Goal: Use online tool/utility: Utilize a website feature to perform a specific function

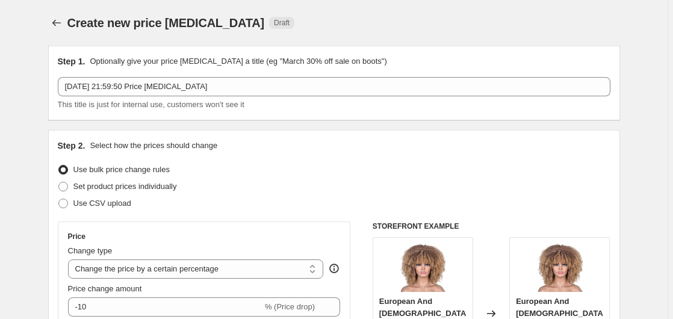
select select "percentage"
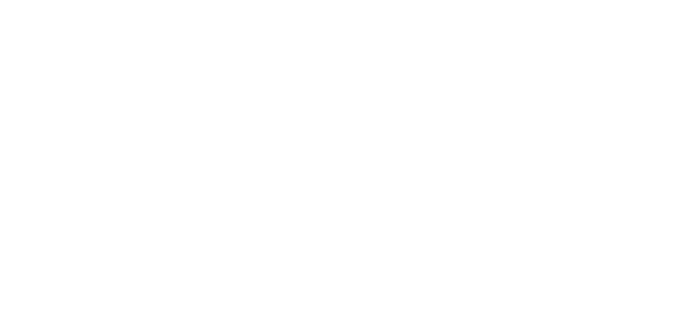
select select "percentage"
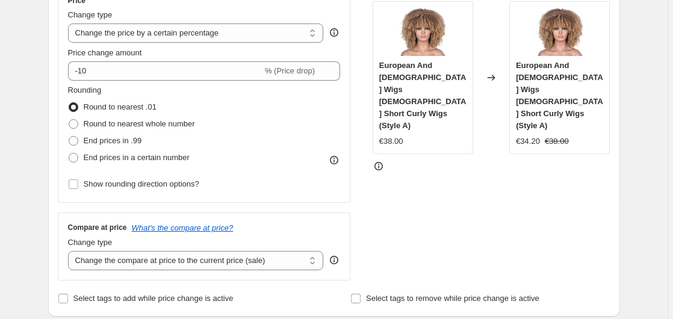
scroll to position [238, 0]
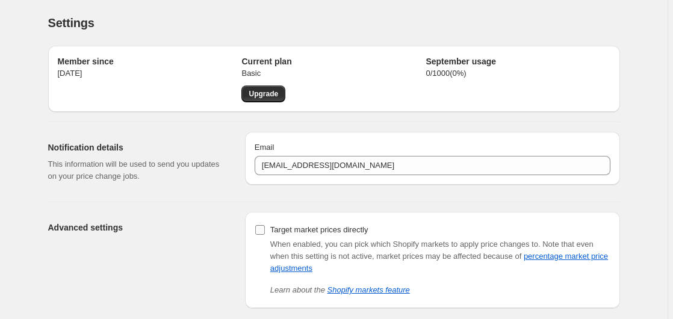
click at [263, 231] on input "Target market prices directly" at bounding box center [260, 230] width 10 height 10
checkbox input "true"
click at [441, 22] on div "Settings" at bounding box center [334, 22] width 572 height 17
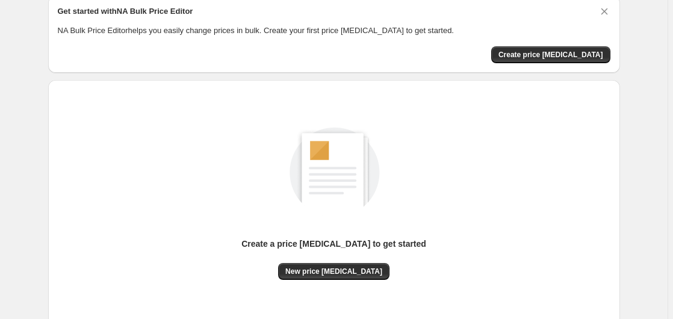
scroll to position [48, 0]
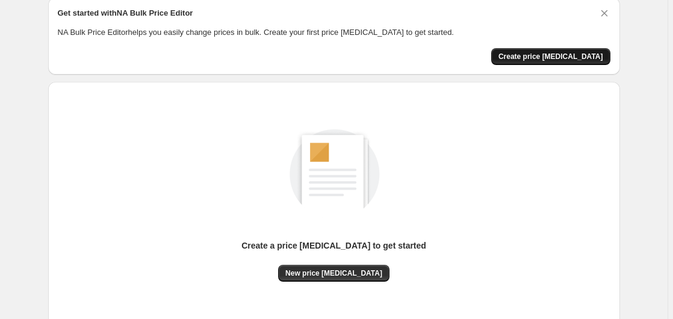
click at [562, 57] on span "Create price [MEDICAL_DATA]" at bounding box center [551, 57] width 105 height 10
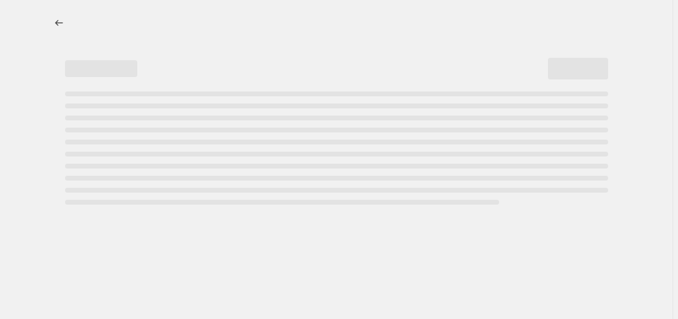
select select "percentage"
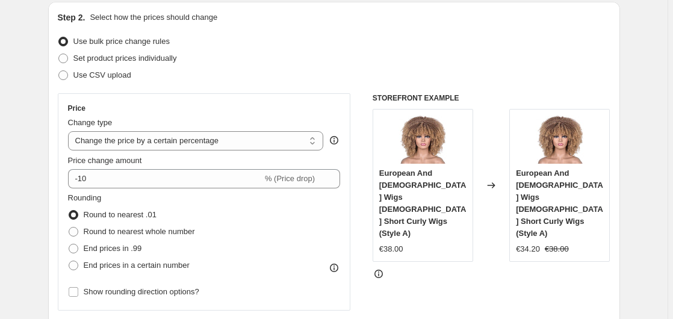
scroll to position [133, 0]
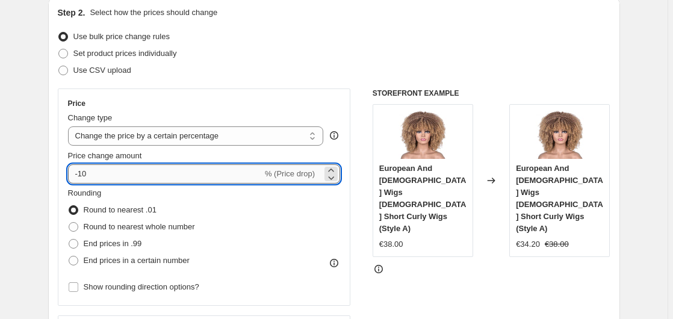
click at [84, 176] on input "-10" at bounding box center [165, 173] width 194 height 19
click at [120, 178] on input "-20" at bounding box center [165, 173] width 194 height 19
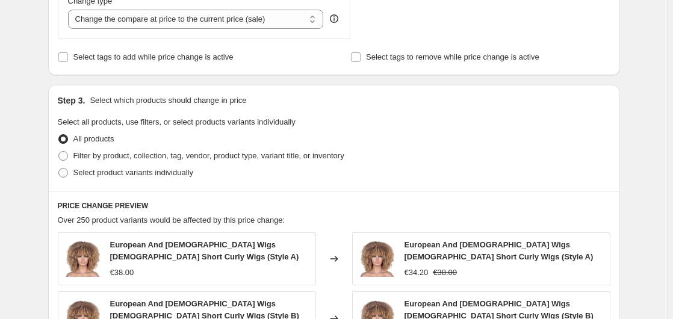
scroll to position [482, 0]
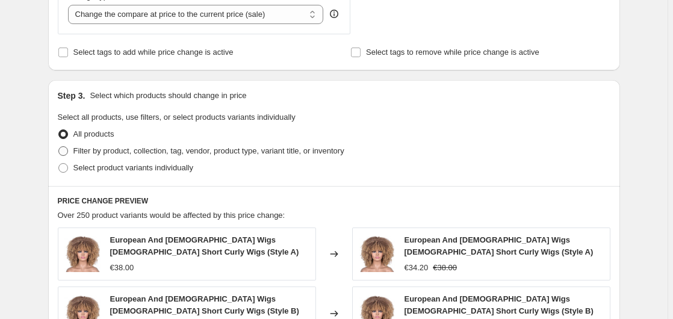
type input "-20"
click at [67, 152] on span at bounding box center [63, 151] width 10 height 10
click at [59, 147] on input "Filter by product, collection, tag, vendor, product type, variant title, or inv…" at bounding box center [58, 146] width 1 height 1
radio input "true"
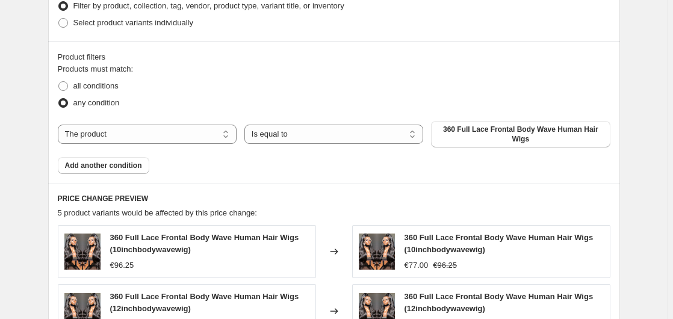
scroll to position [622, 0]
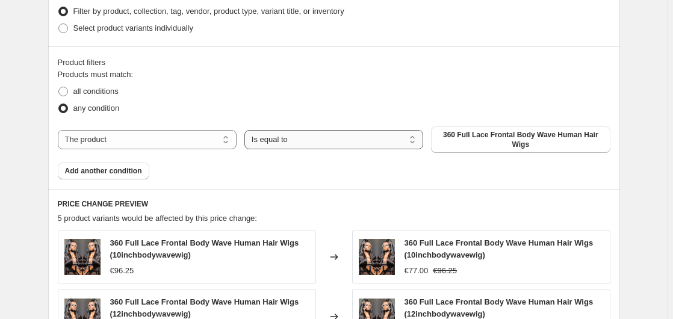
click at [414, 143] on select "Is equal to Is not equal to" at bounding box center [333, 139] width 179 height 19
select select "not_equal"
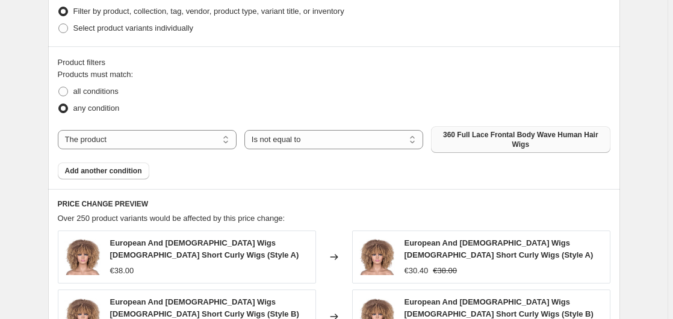
click at [500, 137] on span "360 Full Lace Frontal Body Wave Human Hair Wigs" at bounding box center [520, 139] width 164 height 19
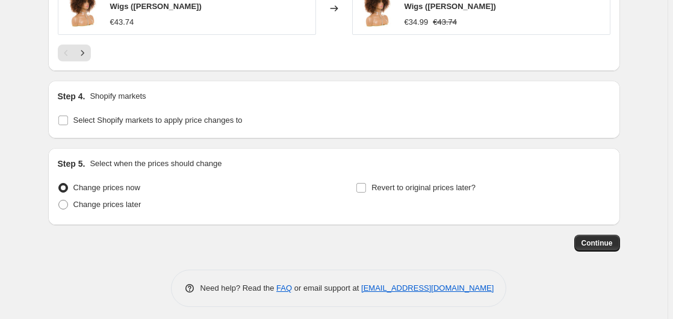
scroll to position [1107, 0]
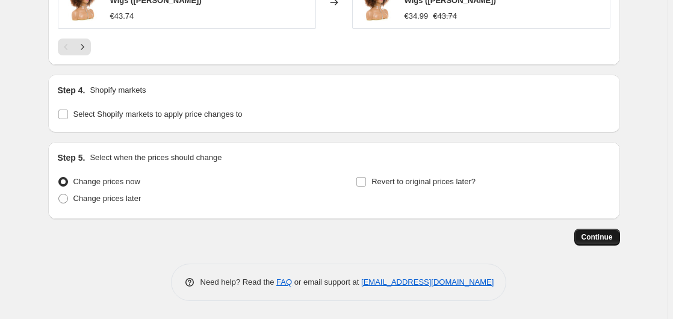
click at [596, 240] on span "Continue" at bounding box center [597, 237] width 31 height 10
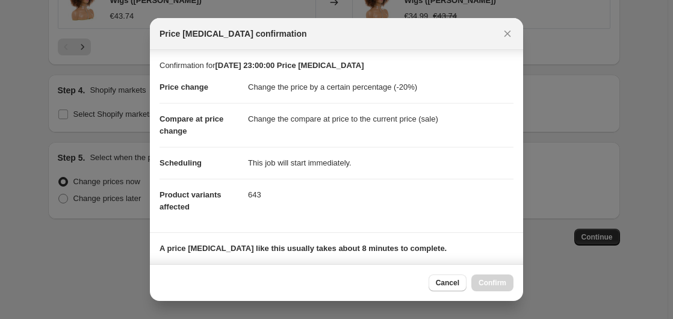
scroll to position [183, 0]
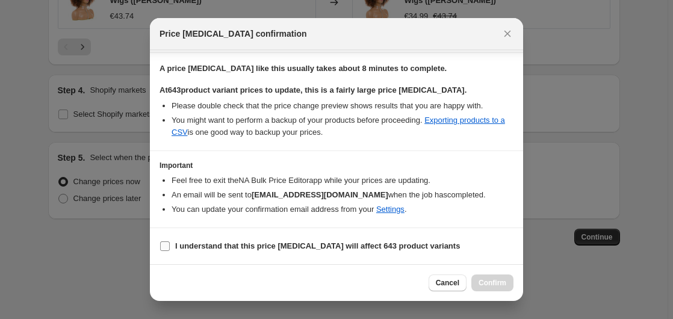
click at [164, 247] on input "I understand that this price change job will affect 643 product variants" at bounding box center [165, 246] width 10 height 10
checkbox input "true"
click at [490, 288] on button "Confirm" at bounding box center [492, 283] width 42 height 17
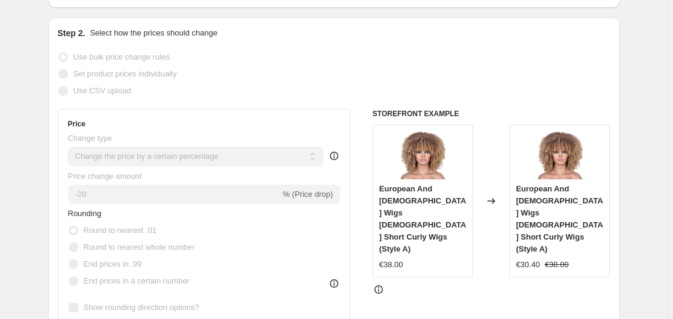
scroll to position [123, 0]
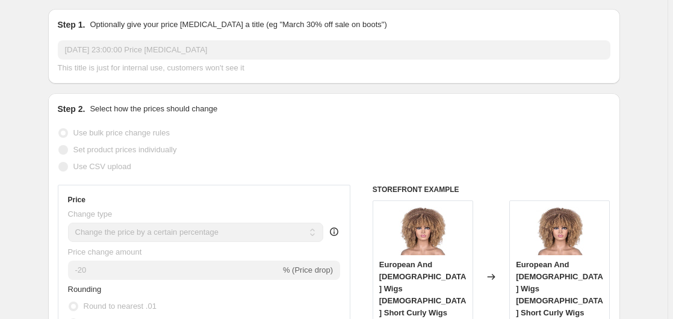
select select "percentage"
select select "not_equal"
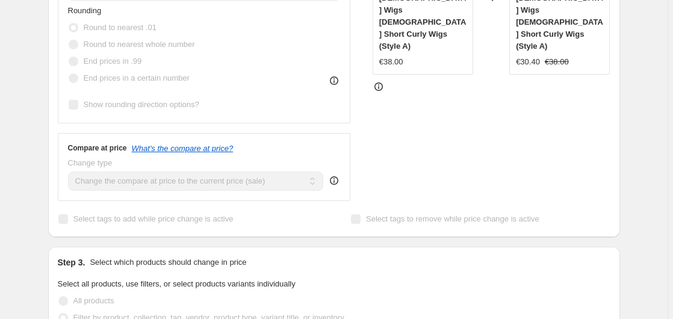
scroll to position [184, 0]
